Goal: Transaction & Acquisition: Purchase product/service

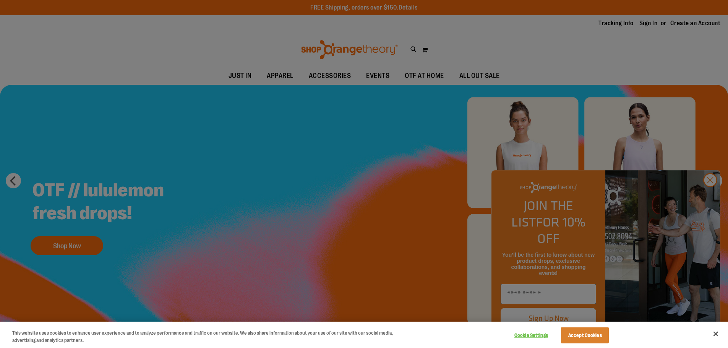
click at [362, 78] on div at bounding box center [364, 174] width 728 height 348
click at [391, 120] on div at bounding box center [364, 174] width 728 height 348
click at [708, 193] on div at bounding box center [364, 174] width 728 height 348
click at [708, 198] on div at bounding box center [364, 174] width 728 height 348
click at [719, 199] on div at bounding box center [364, 174] width 728 height 348
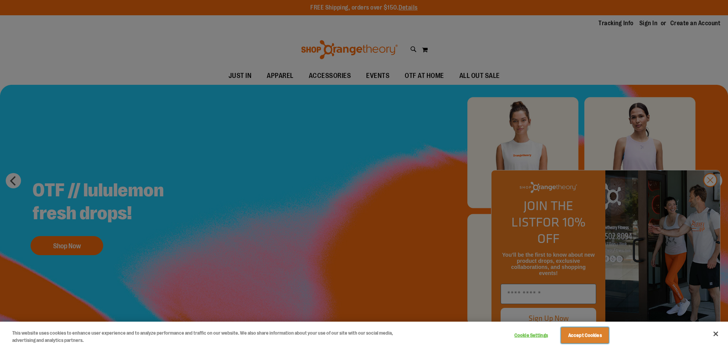
click at [577, 329] on button "Accept Cookies" at bounding box center [585, 336] width 48 height 16
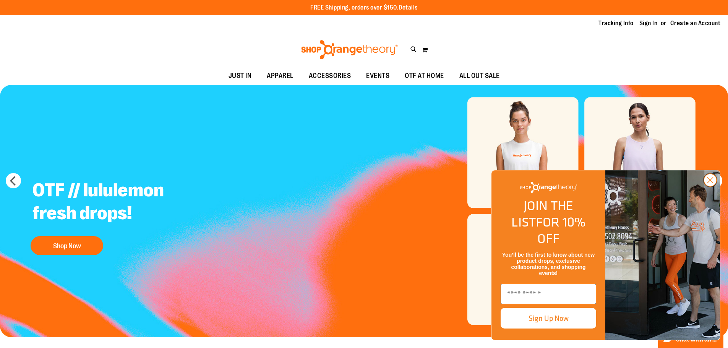
click at [708, 187] on circle "Close dialog" at bounding box center [710, 180] width 13 height 13
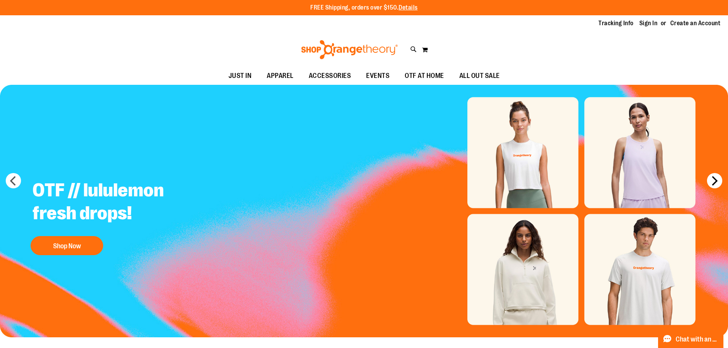
click at [714, 178] on button "next" at bounding box center [714, 180] width 15 height 15
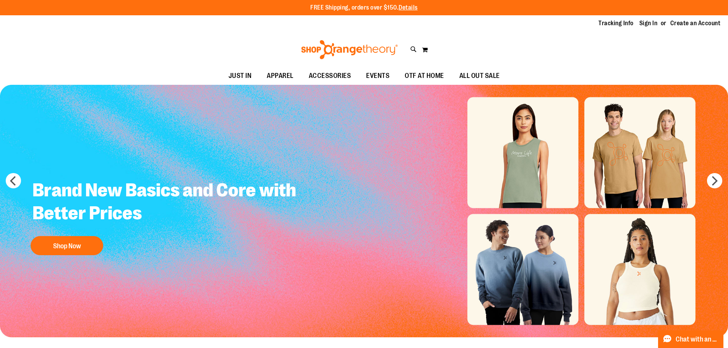
click at [706, 178] on img "Slide 2 of 5" at bounding box center [364, 211] width 728 height 253
click at [708, 178] on button "next" at bounding box center [714, 180] width 15 height 15
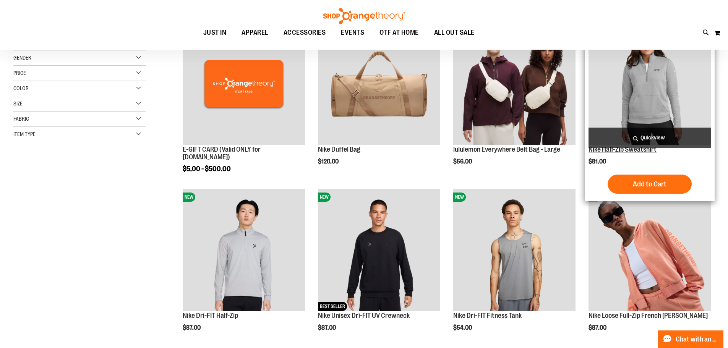
scroll to position [153, 0]
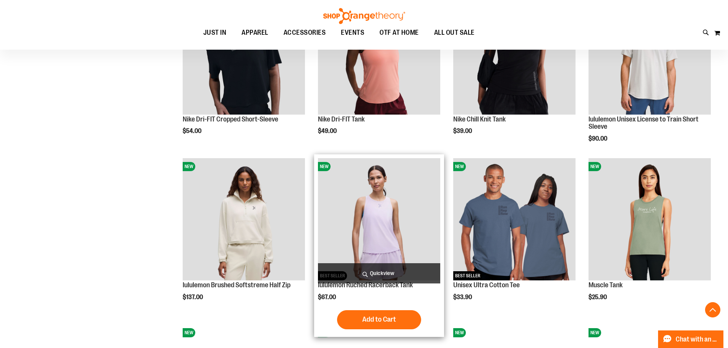
scroll to position [497, 0]
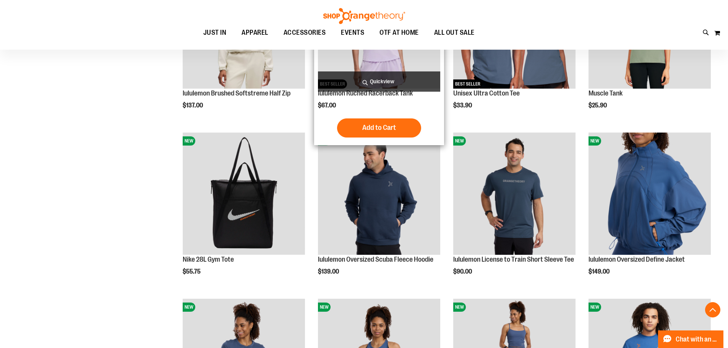
drag, startPoint x: 315, startPoint y: 145, endPoint x: 316, endPoint y: 150, distance: 5.1
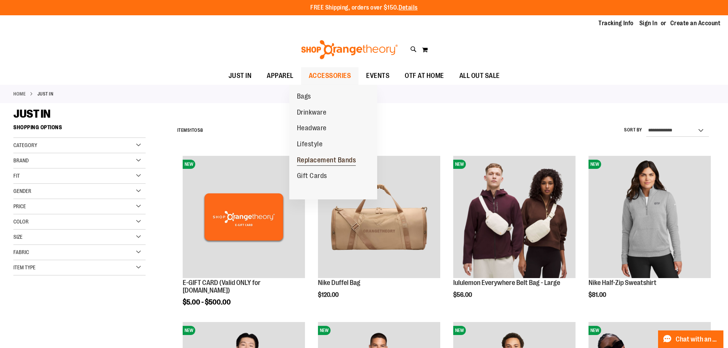
click at [314, 160] on span "Replacement Bands" at bounding box center [326, 161] width 59 height 10
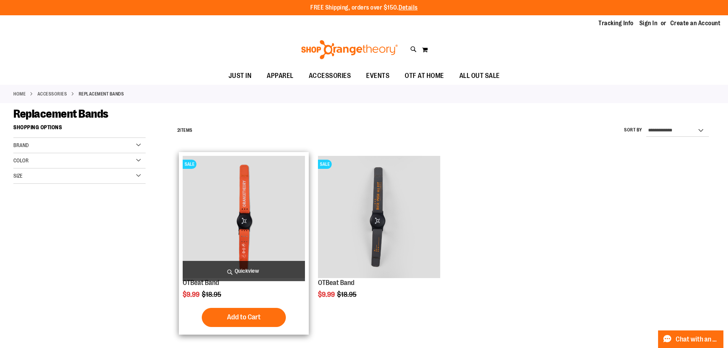
click at [270, 239] on img "product" at bounding box center [244, 217] width 122 height 122
click at [267, 231] on img "product" at bounding box center [244, 217] width 122 height 122
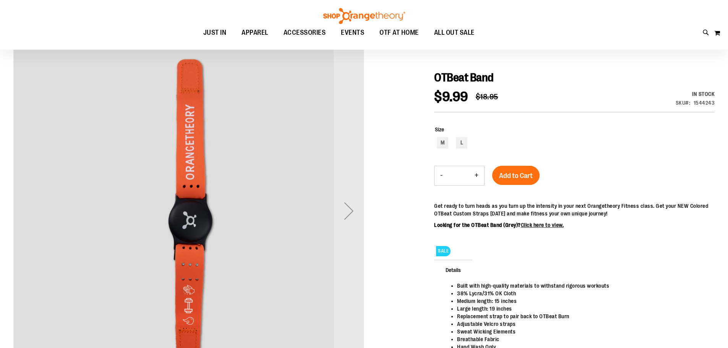
scroll to position [76, 0]
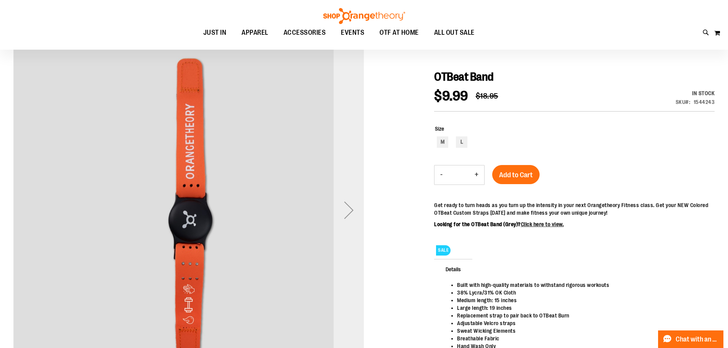
click at [350, 218] on div "Next" at bounding box center [349, 210] width 31 height 31
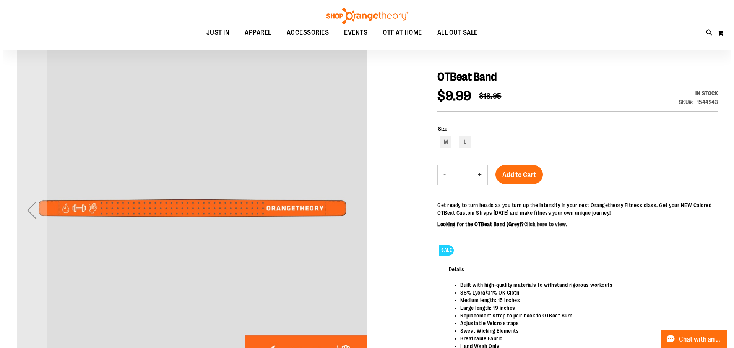
scroll to position [0, 0]
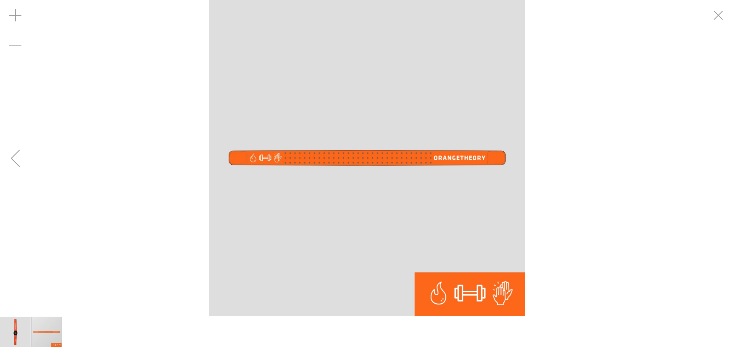
click at [25, 170] on div "Previous" at bounding box center [15, 158] width 31 height 31
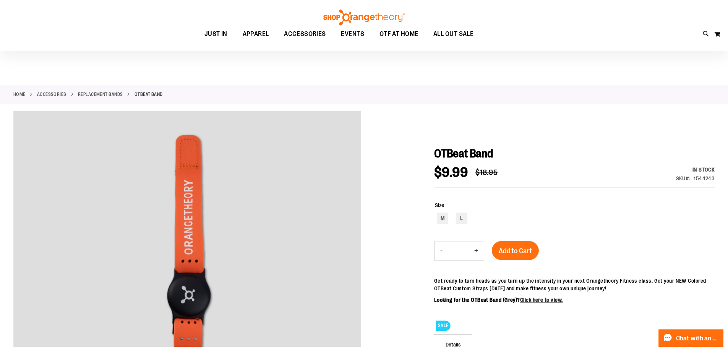
scroll to position [76, 0]
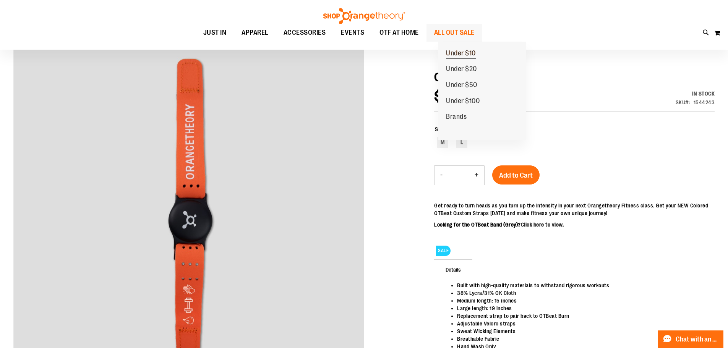
click at [469, 55] on span "Under $10" at bounding box center [461, 54] width 30 height 10
